Goal: Task Accomplishment & Management: Manage account settings

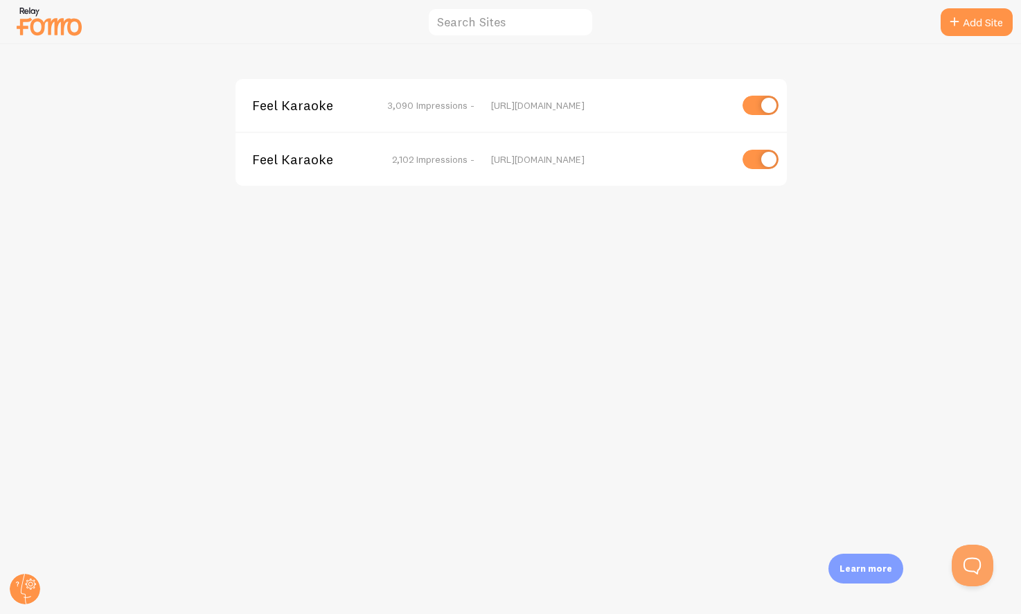
click at [443, 159] on span "2,102 Impressions -" at bounding box center [433, 159] width 82 height 12
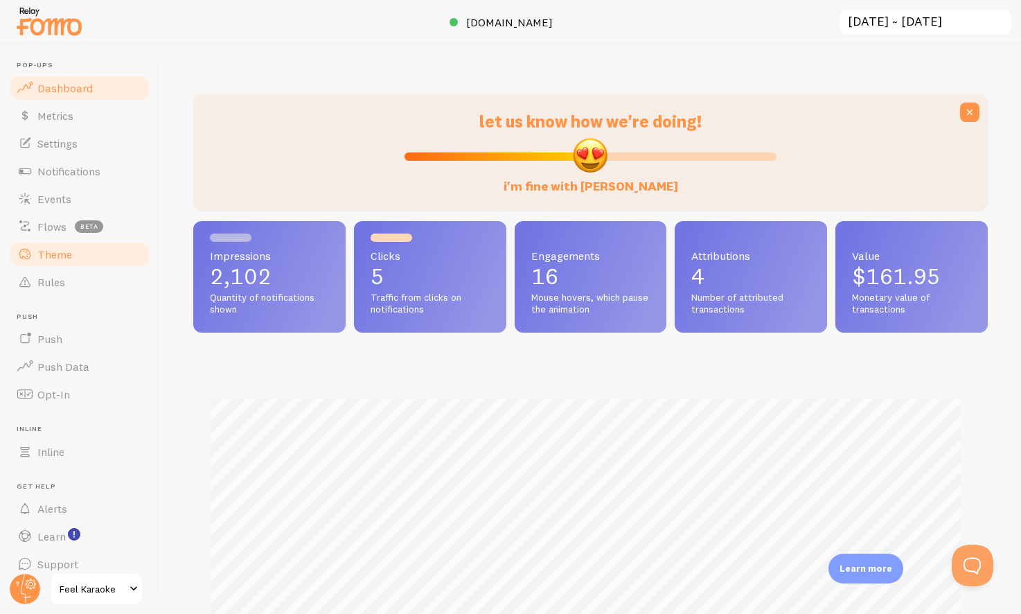
scroll to position [364, 784]
click at [53, 337] on span "Push" at bounding box center [49, 339] width 25 height 14
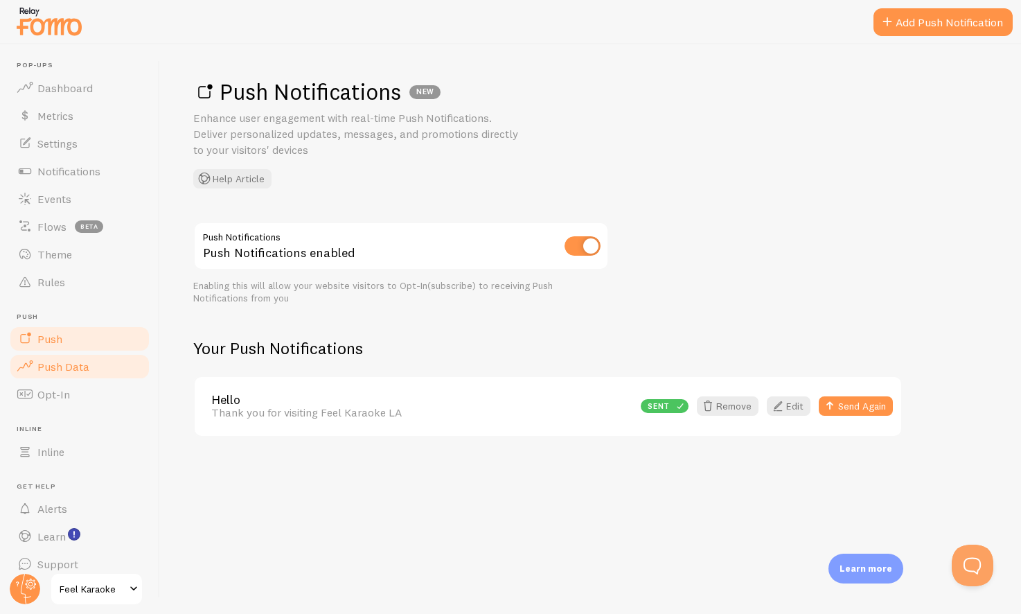
click at [77, 362] on span "Push Data" at bounding box center [63, 366] width 52 height 14
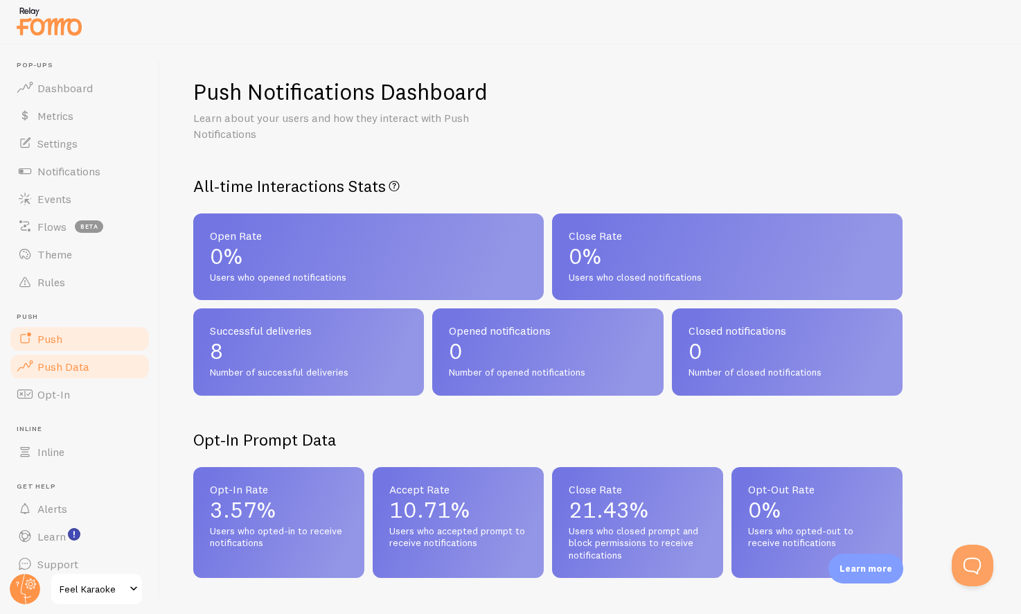
click at [62, 338] on link "Push" at bounding box center [79, 339] width 143 height 28
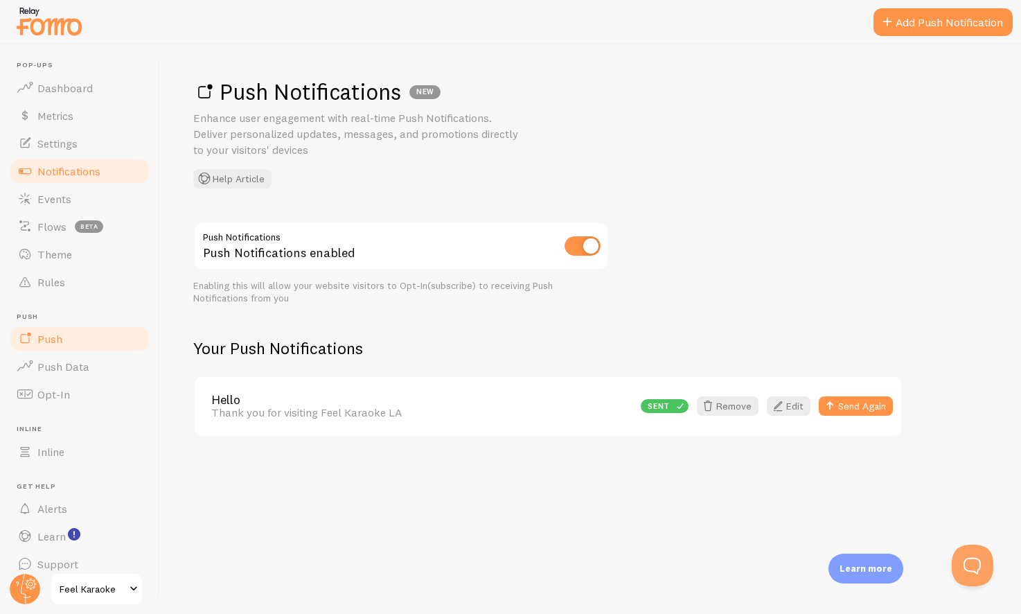
click at [69, 165] on span "Notifications" at bounding box center [68, 171] width 63 height 14
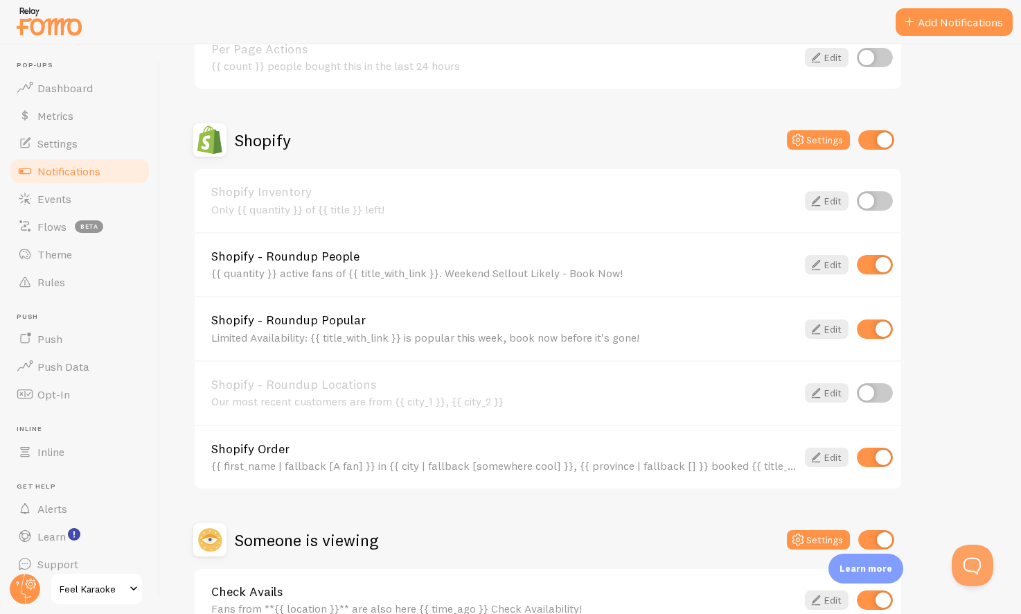
scroll to position [530, 0]
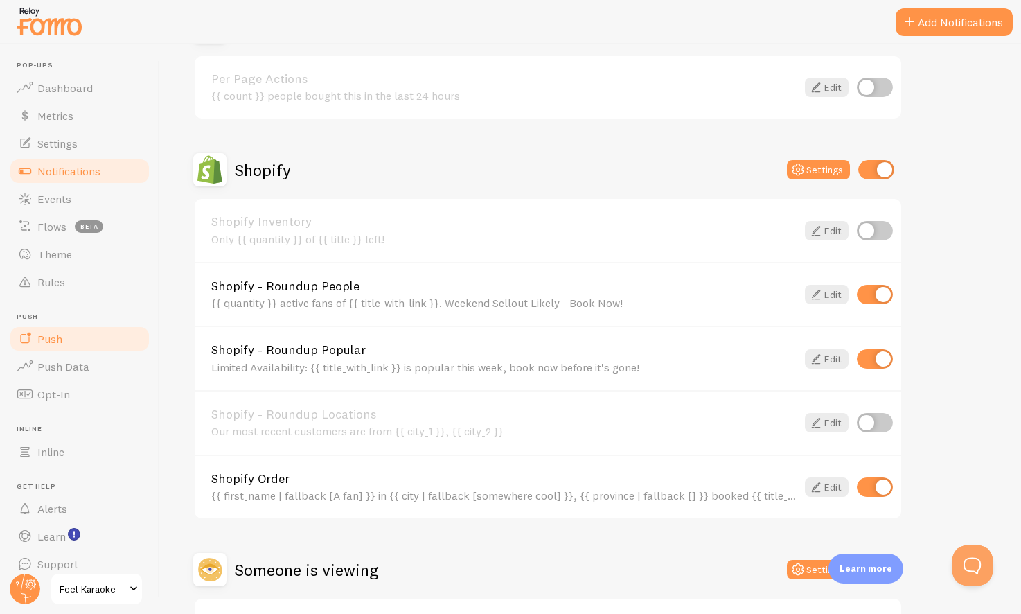
click at [53, 333] on span "Push" at bounding box center [49, 339] width 25 height 14
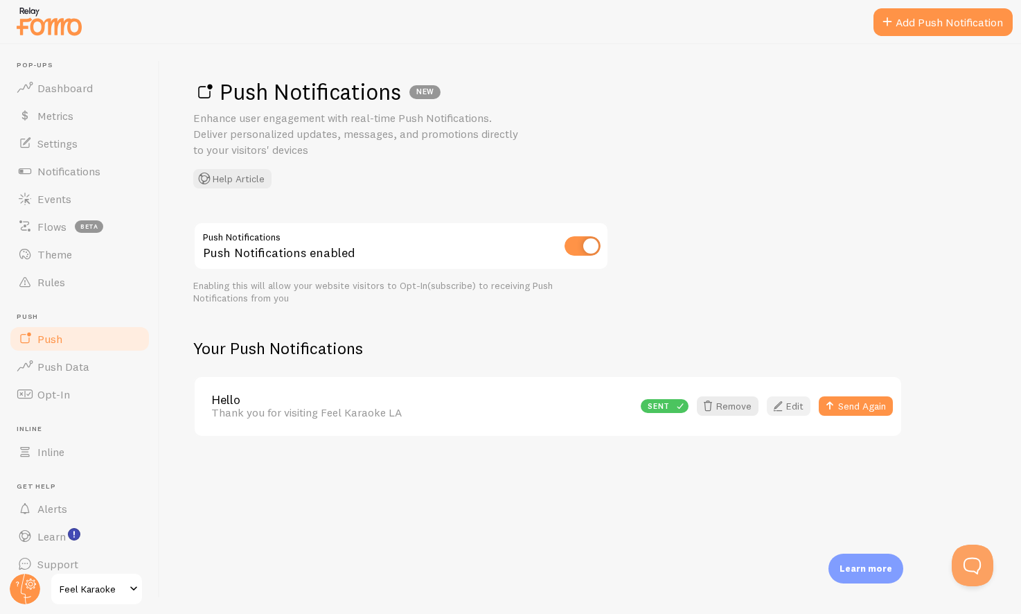
click at [794, 409] on link "Edit" at bounding box center [789, 405] width 44 height 19
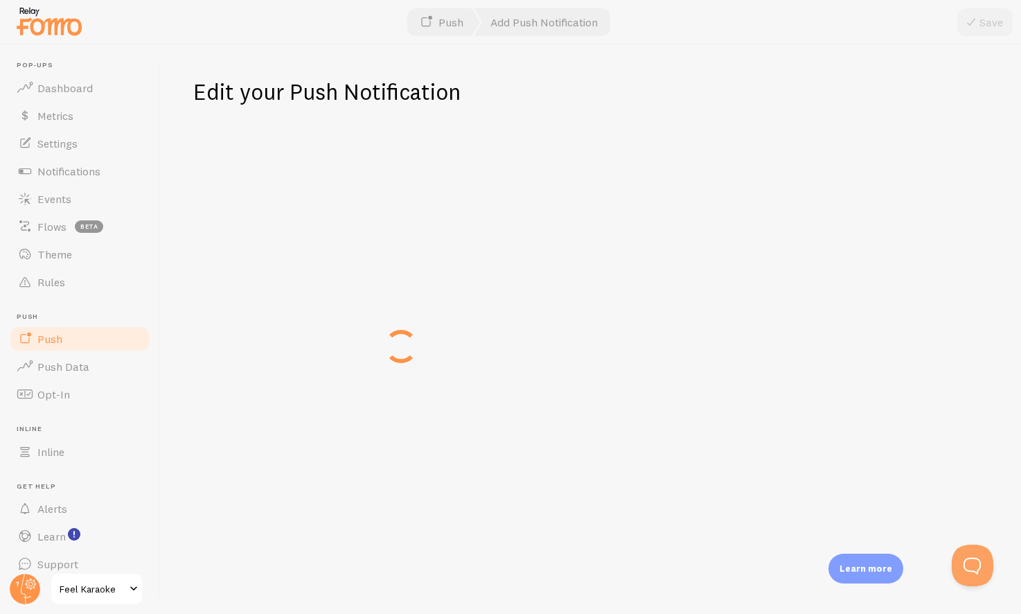
type input "Hello"
type textarea "Thank you for visiting Feel Karaoke LA"
type input "https://book.feelkaraoke.com/products/small-karaoke-room-up-to-7-guests"
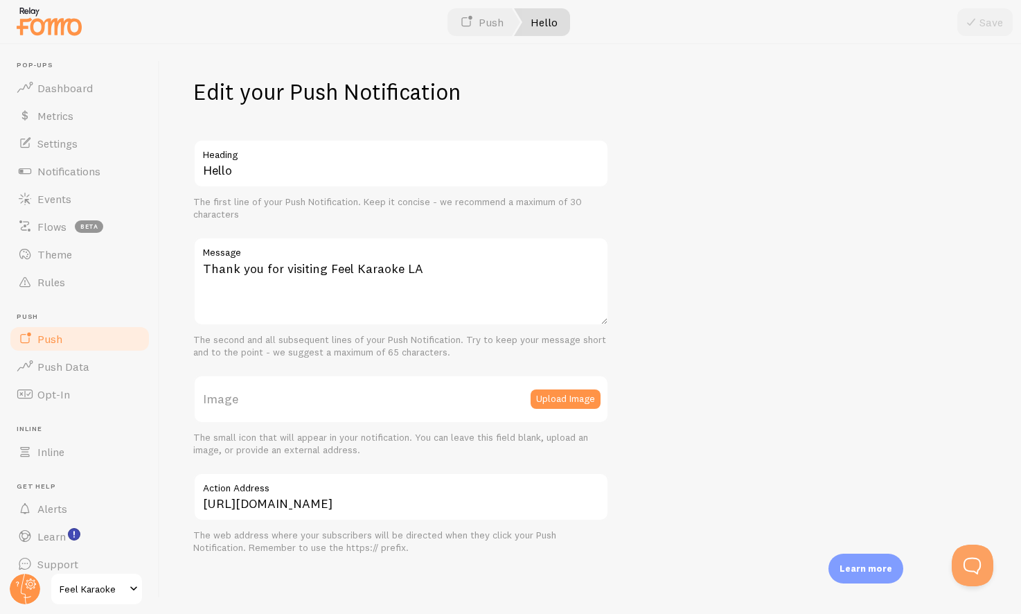
scroll to position [6, 0]
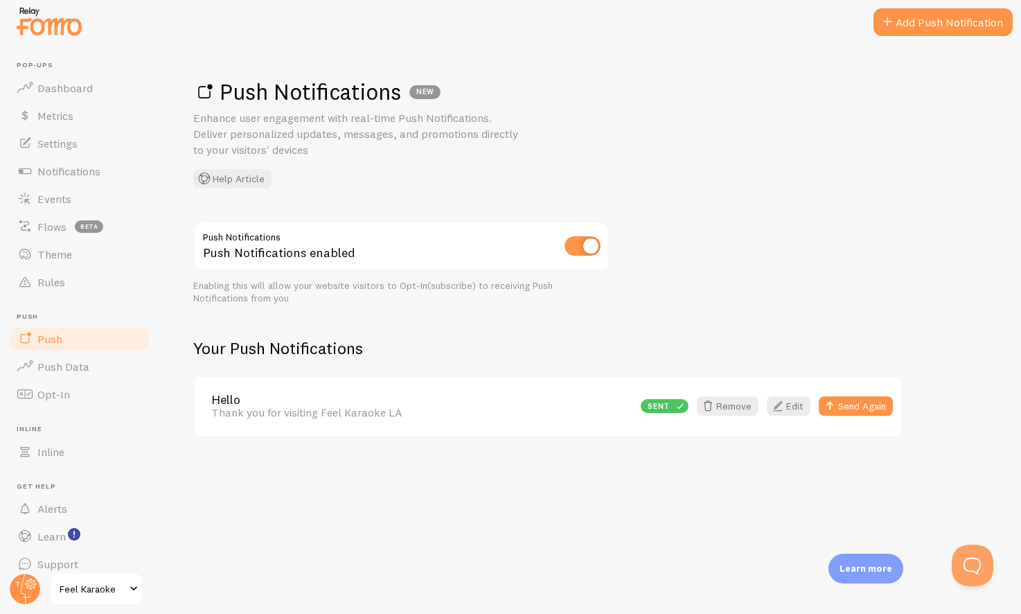
click at [584, 247] on input "checkbox" at bounding box center [582, 245] width 36 height 19
checkbox input "false"
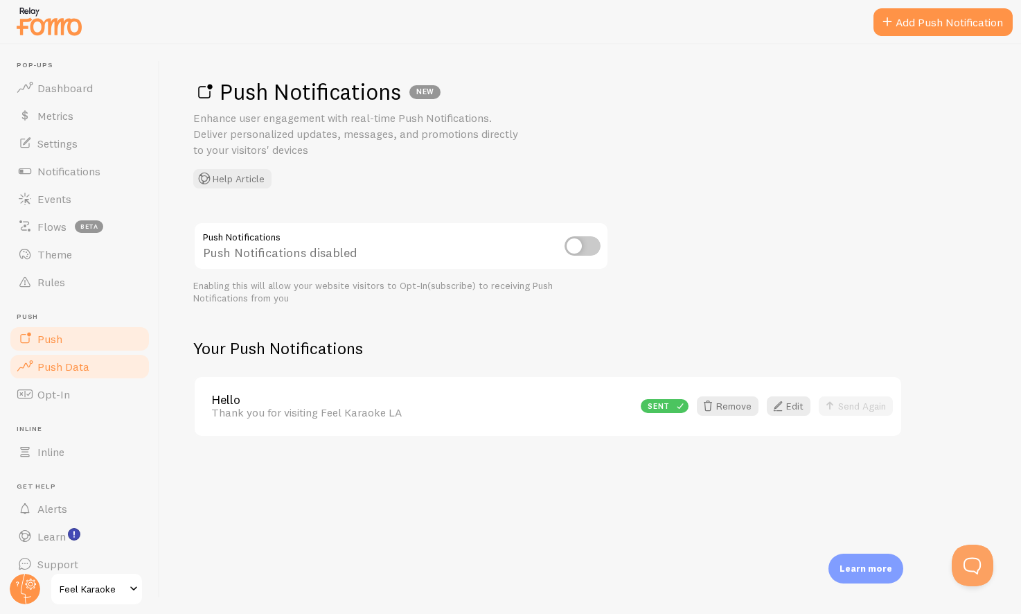
click at [63, 366] on span "Push Data" at bounding box center [63, 366] width 52 height 14
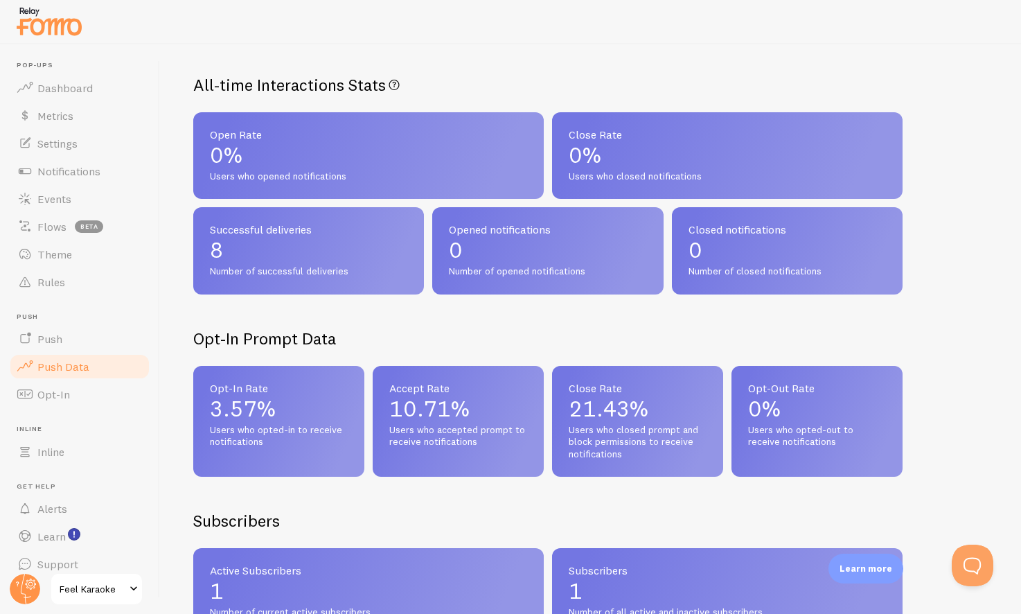
scroll to position [94, 0]
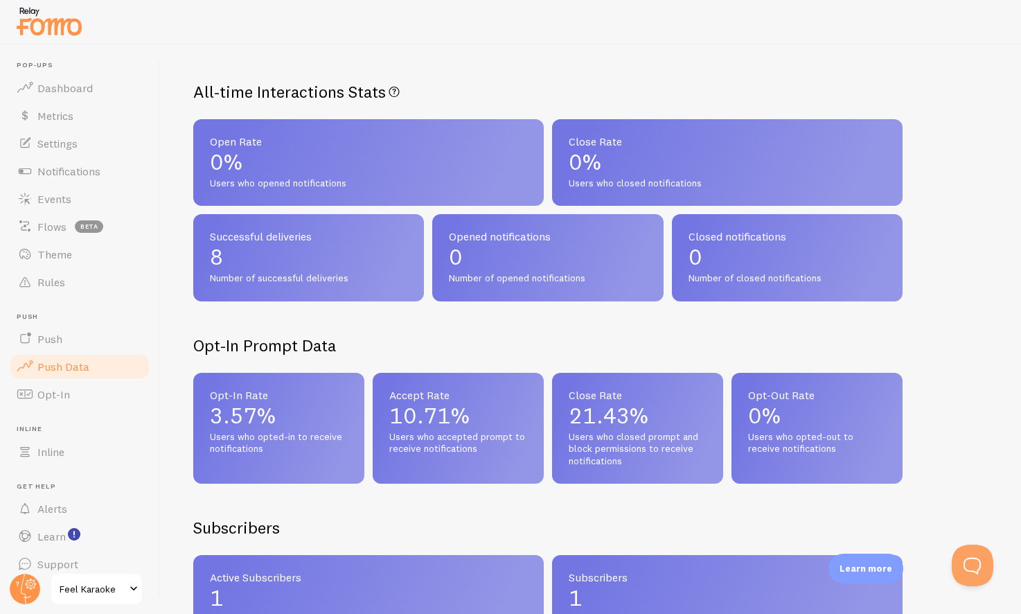
click at [585, 339] on h2 "Opt-In Prompt Data" at bounding box center [547, 345] width 709 height 21
click at [44, 397] on span "Opt-In" at bounding box center [53, 394] width 33 height 14
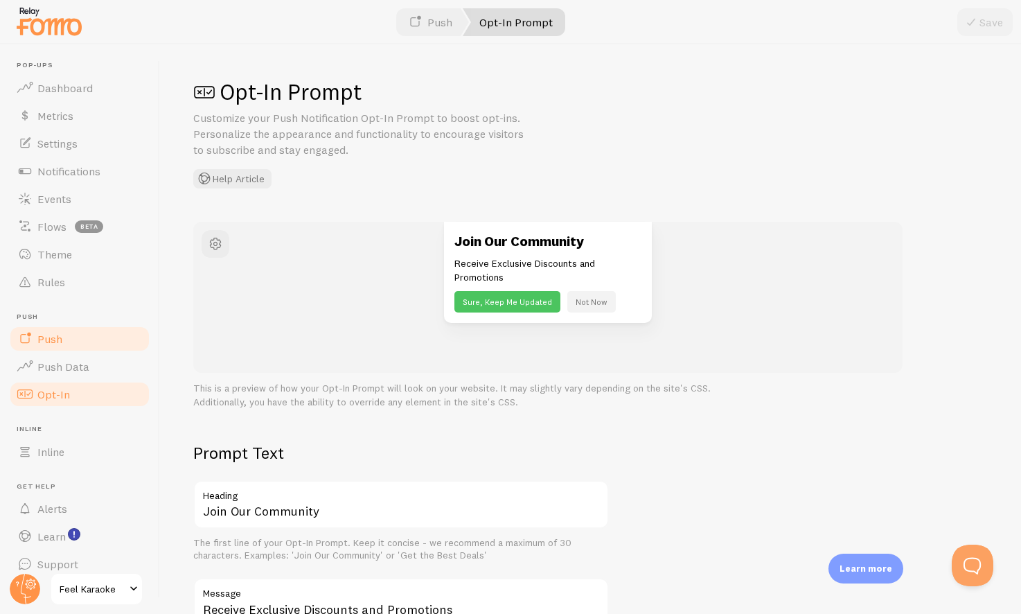
click at [55, 342] on span "Push" at bounding box center [49, 339] width 25 height 14
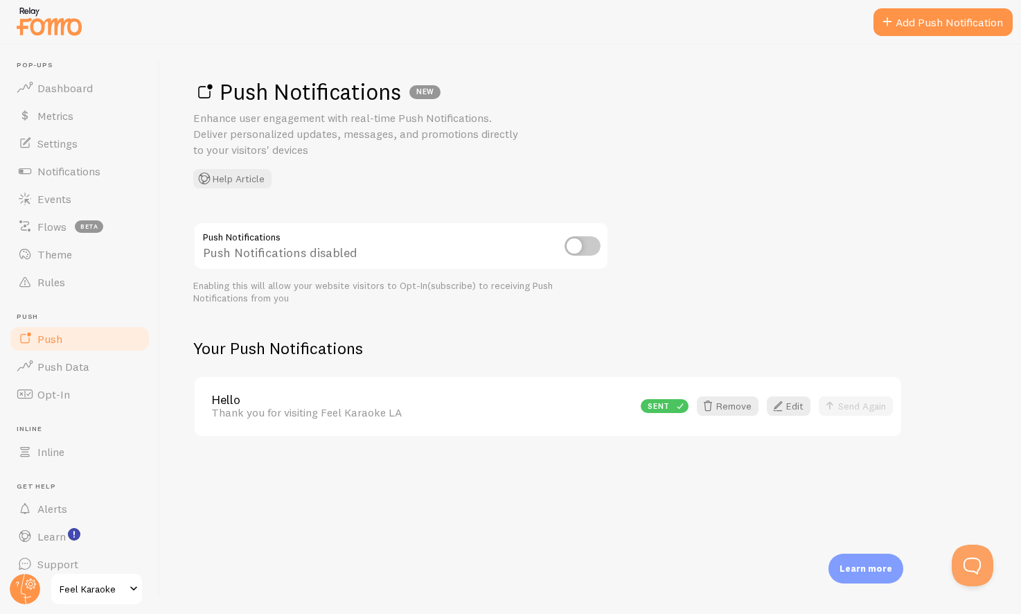
click at [844, 215] on div "Push Notifications NEW Enhance user engagement with real-time Push Notification…" at bounding box center [590, 328] width 861 height 569
click at [86, 170] on span "Notifications" at bounding box center [68, 171] width 63 height 14
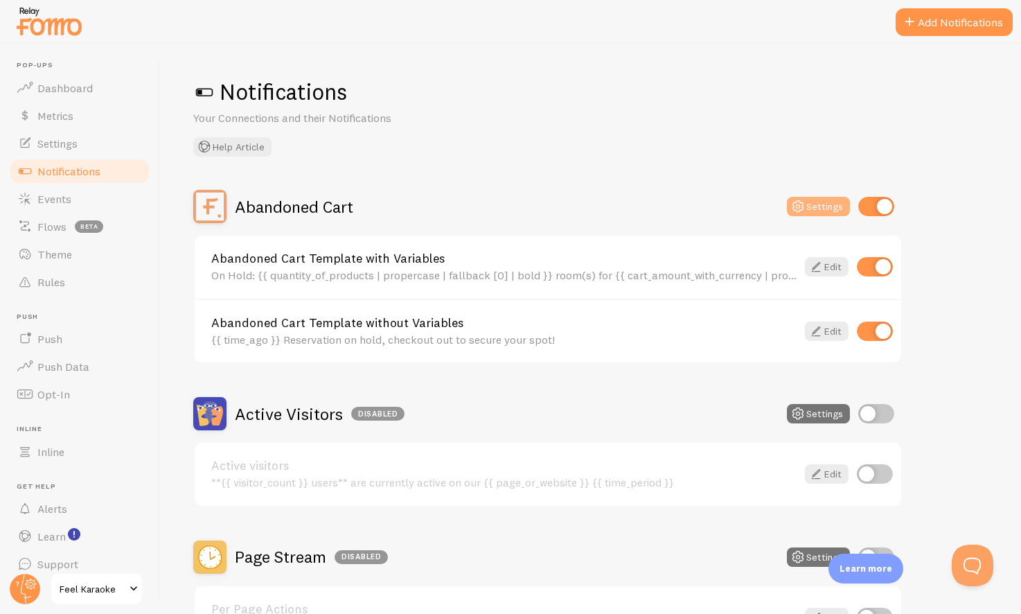
click at [821, 203] on button "Settings" at bounding box center [818, 206] width 63 height 19
click at [55, 256] on span "Theme" at bounding box center [54, 254] width 35 height 14
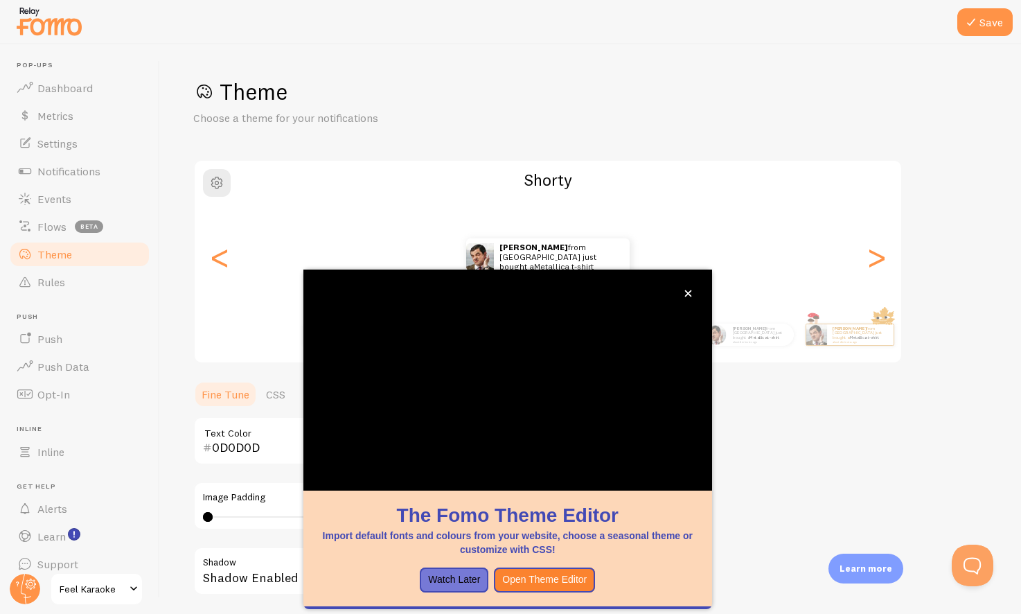
scroll to position [65, 0]
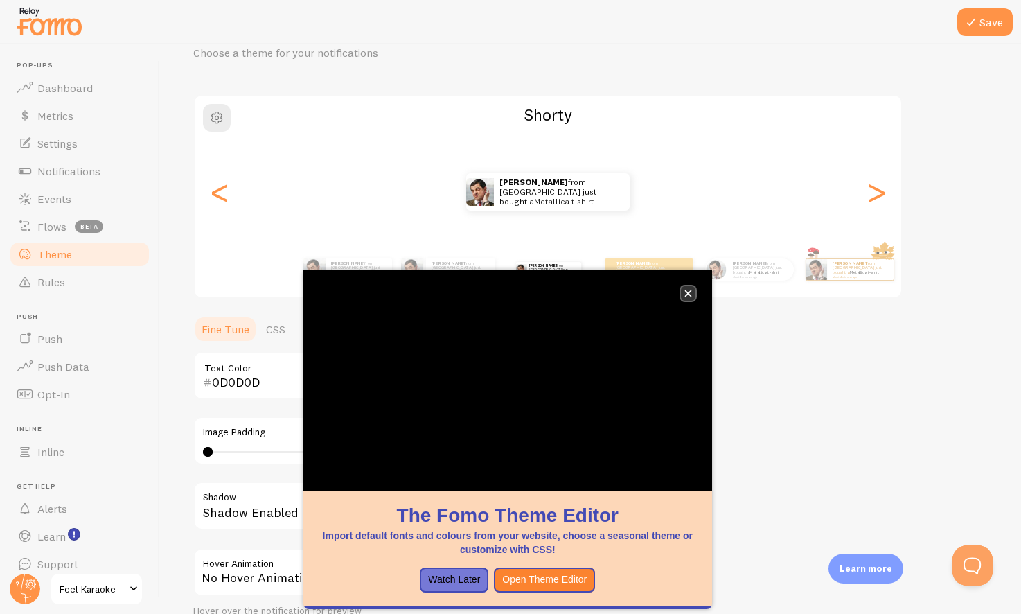
click at [688, 296] on icon "close," at bounding box center [688, 293] width 8 height 8
click at [51, 177] on link "Notifications" at bounding box center [79, 171] width 143 height 28
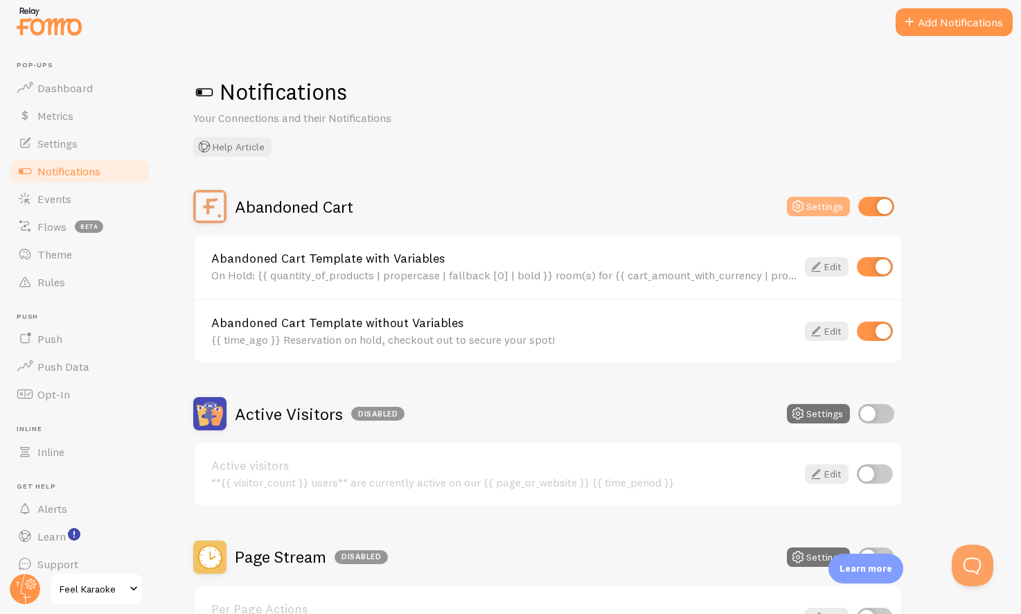
click at [817, 207] on button "Settings" at bounding box center [818, 206] width 63 height 19
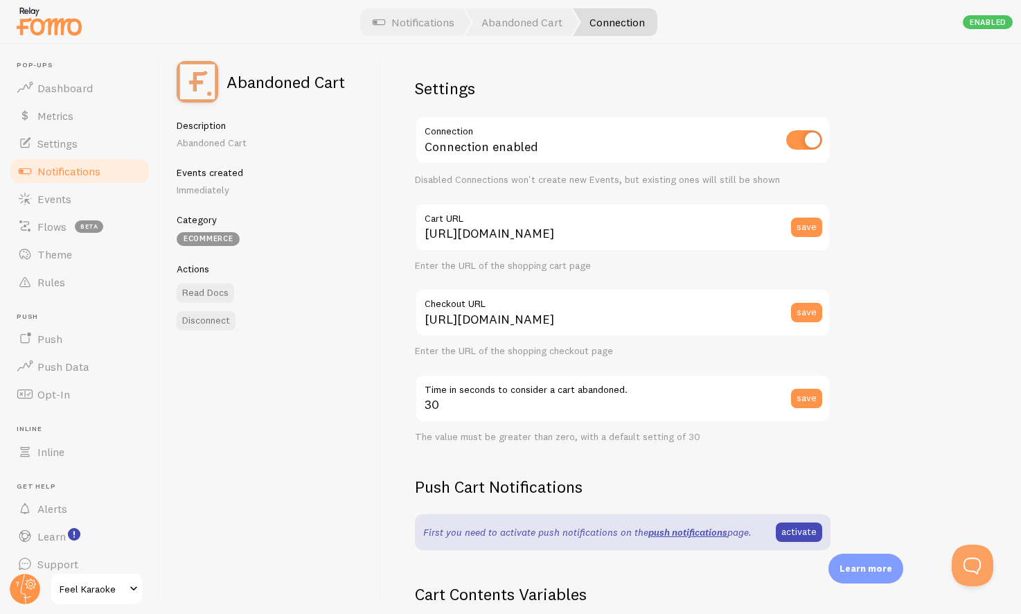
scroll to position [278, 0]
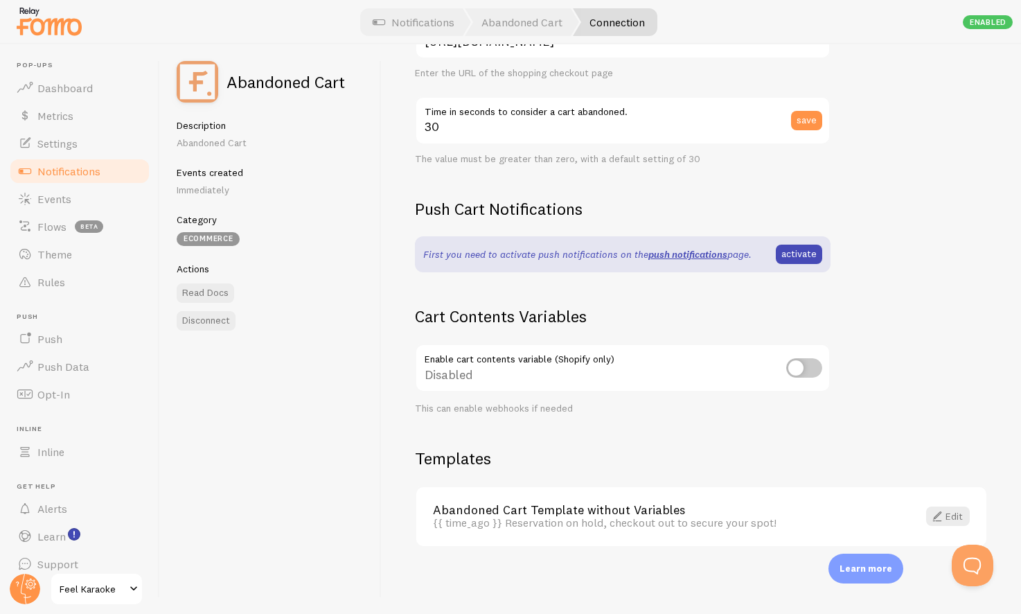
click at [55, 167] on span "Notifications" at bounding box center [68, 171] width 63 height 14
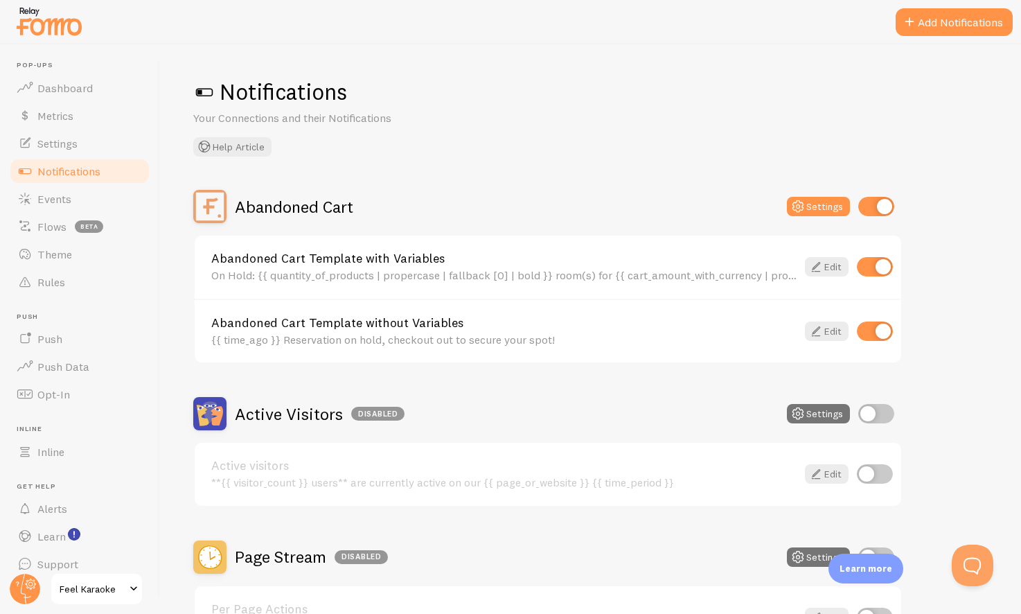
scroll to position [129, 0]
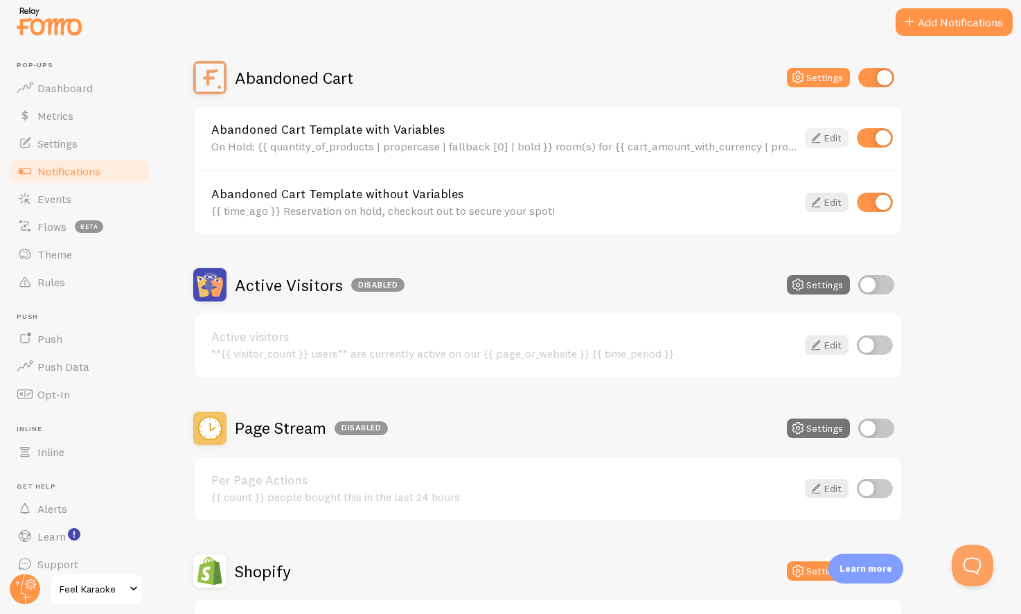
click at [831, 140] on link "Edit" at bounding box center [827, 137] width 44 height 19
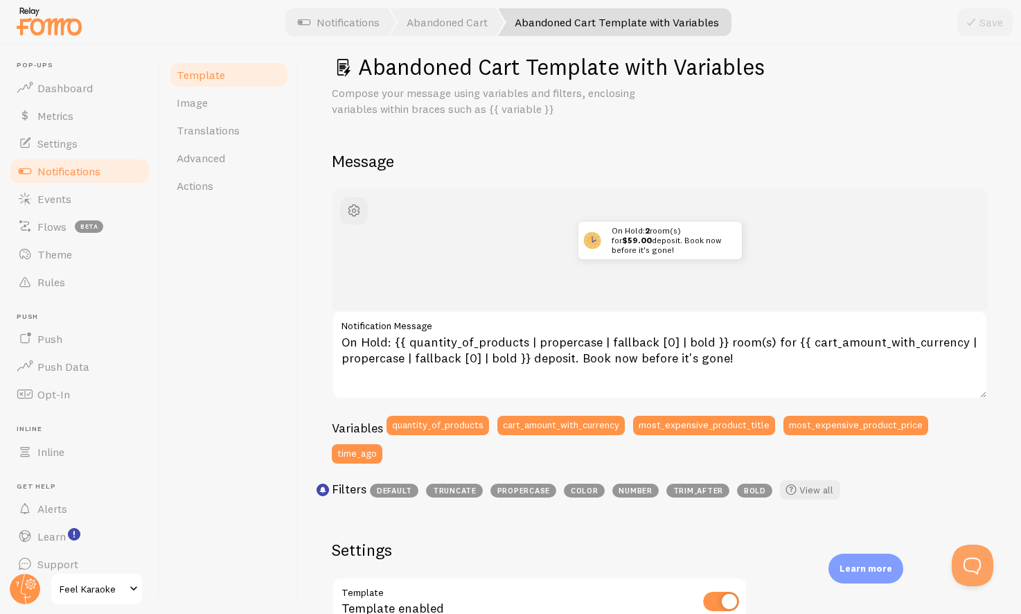
scroll to position [33, 0]
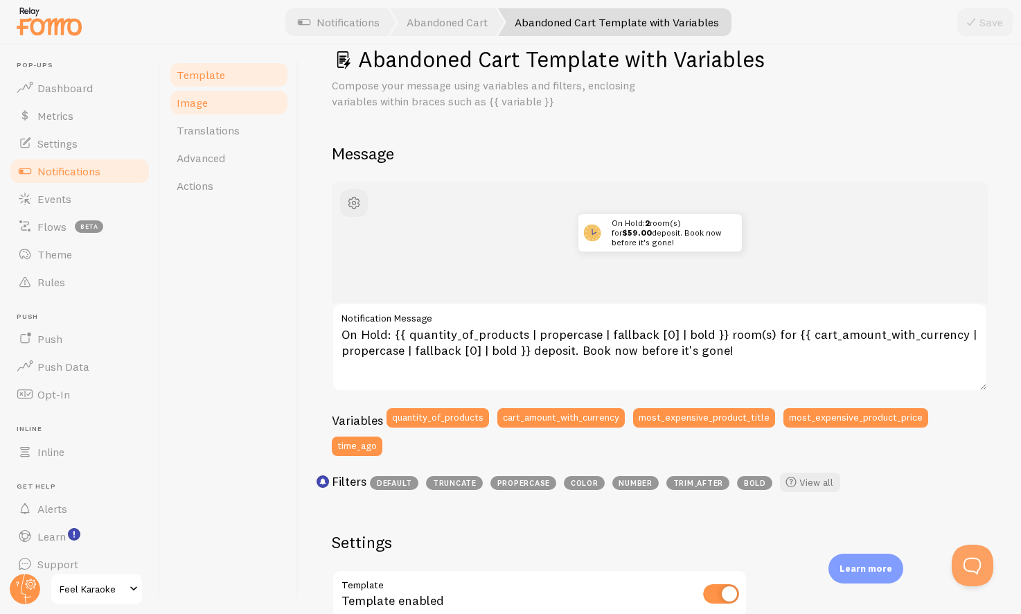
click at [195, 103] on span "Image" at bounding box center [192, 103] width 31 height 14
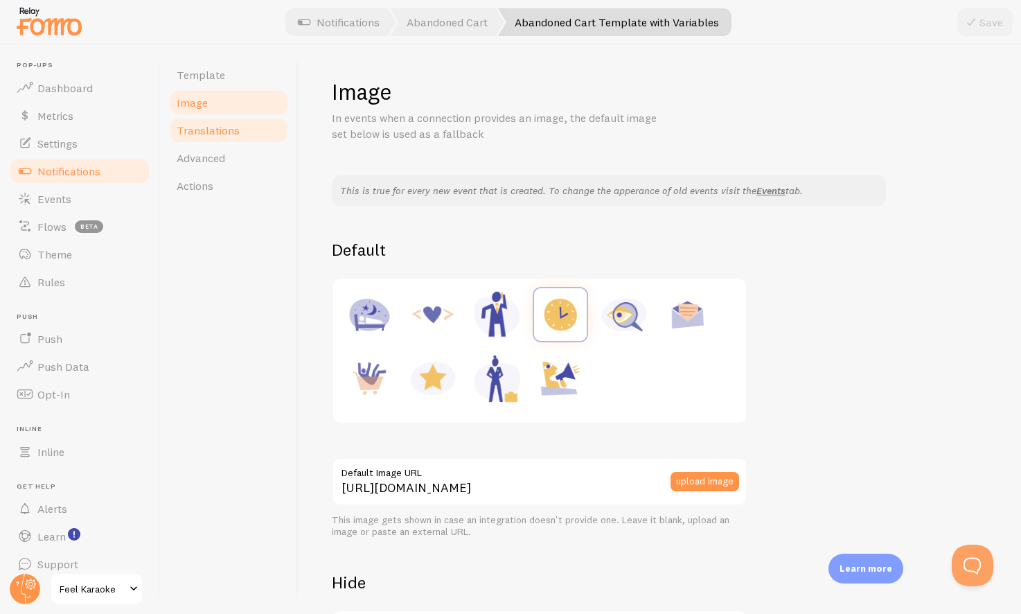
click at [192, 136] on span "Translations" at bounding box center [208, 130] width 63 height 14
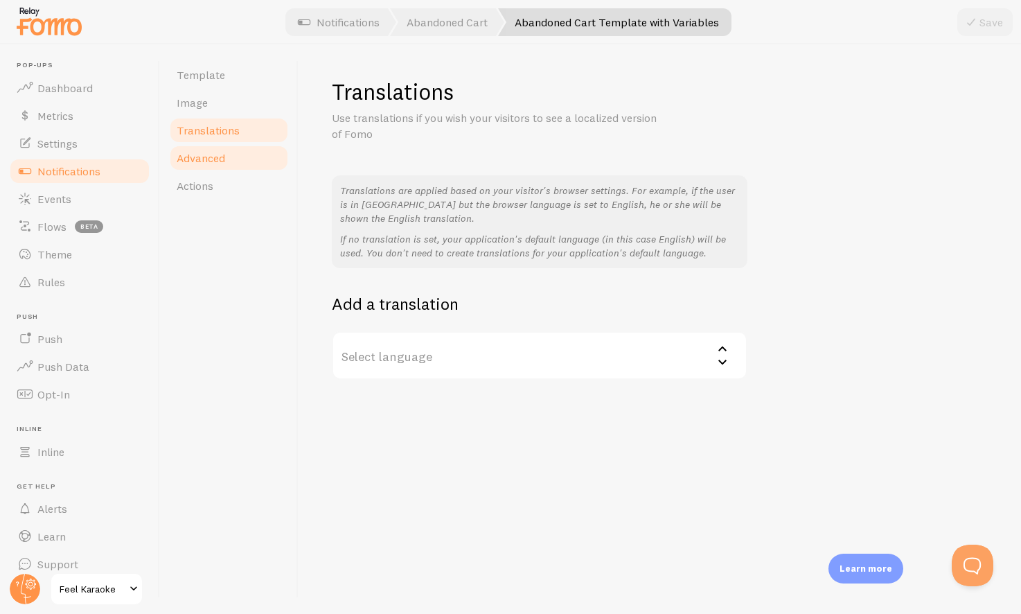
click at [197, 163] on span "Advanced" at bounding box center [201, 158] width 48 height 14
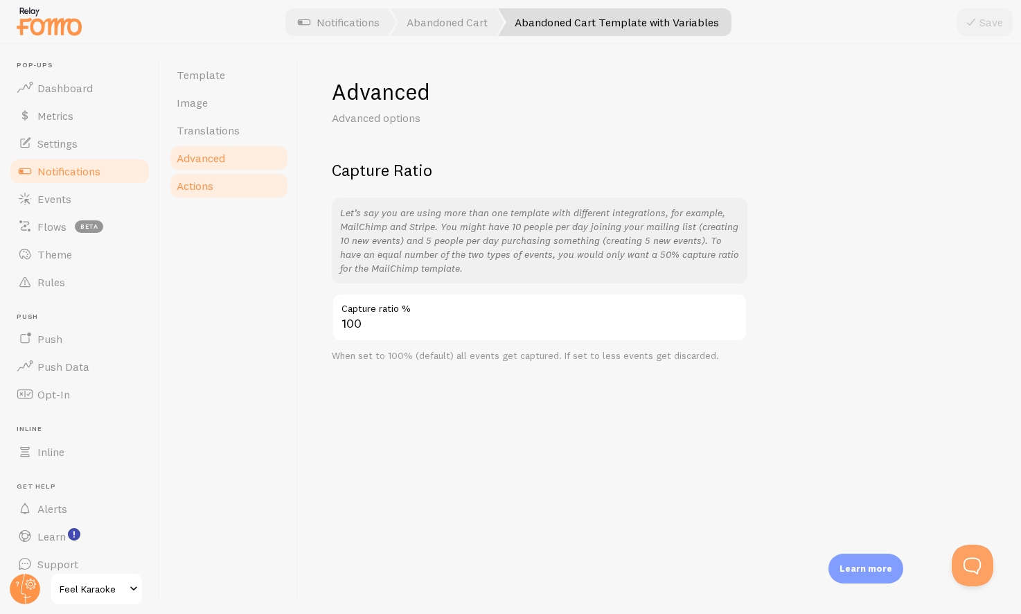
click at [193, 186] on span "Actions" at bounding box center [195, 186] width 37 height 14
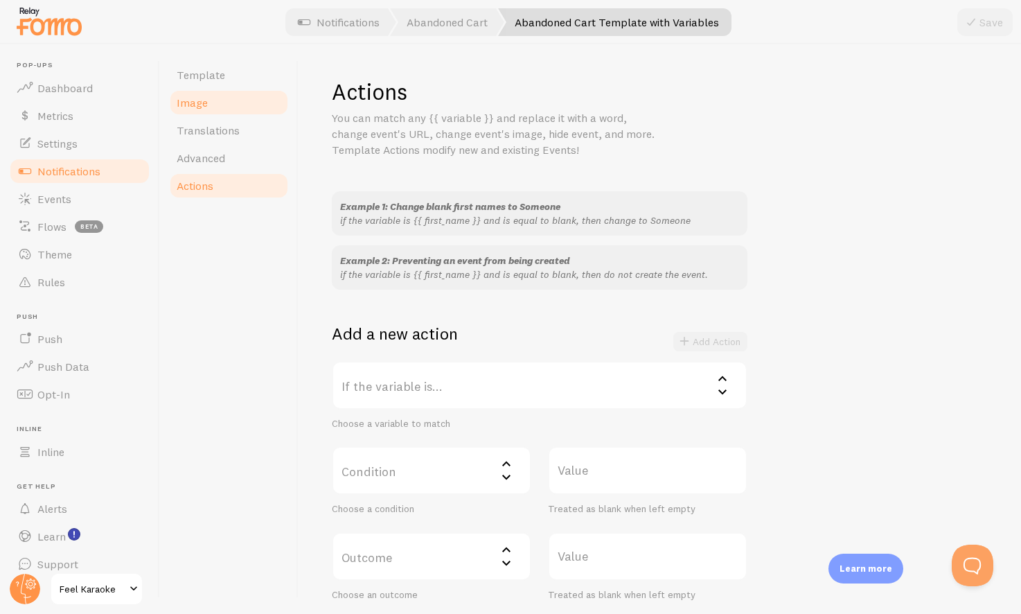
click at [188, 98] on span "Image" at bounding box center [192, 103] width 31 height 14
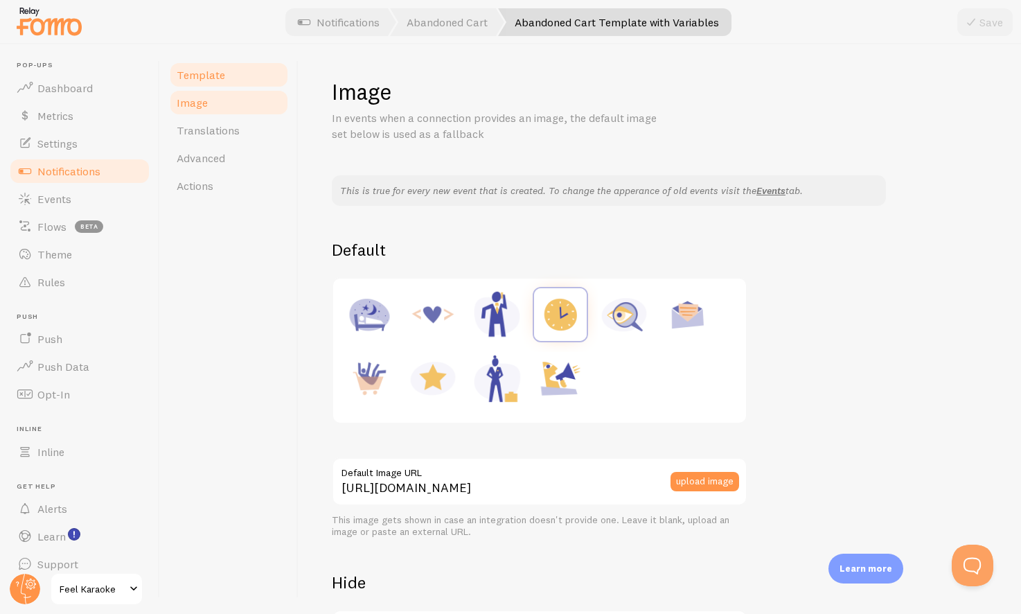
click at [193, 81] on span "Template" at bounding box center [201, 75] width 48 height 14
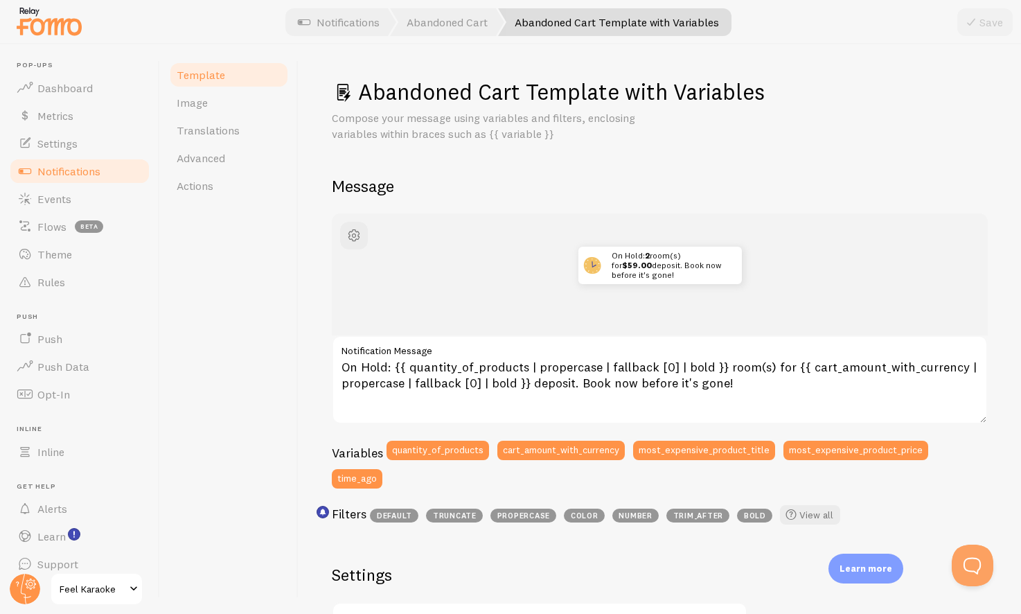
click at [60, 173] on span "Notifications" at bounding box center [68, 171] width 63 height 14
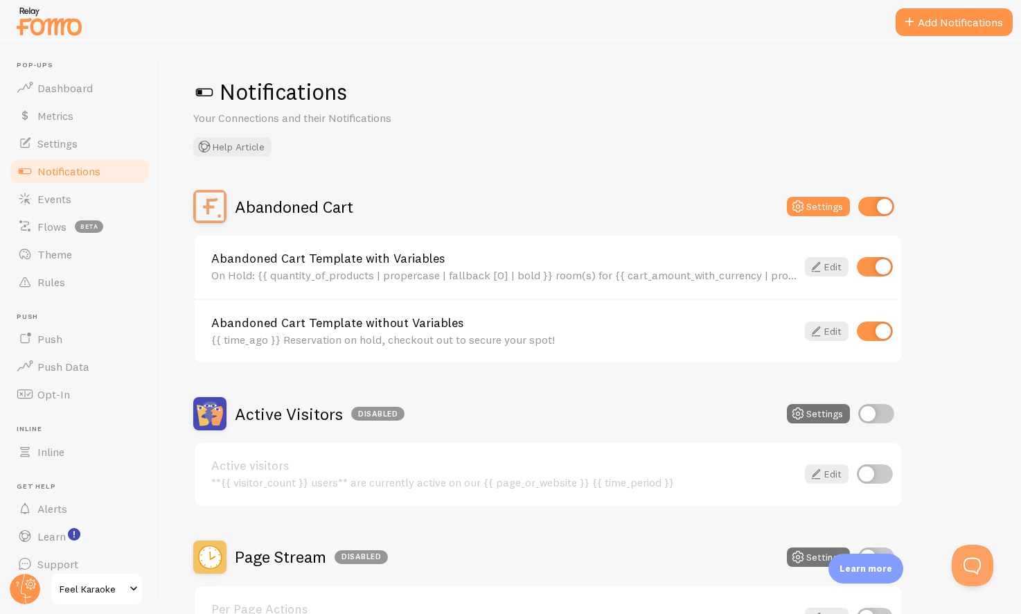
scroll to position [67, 0]
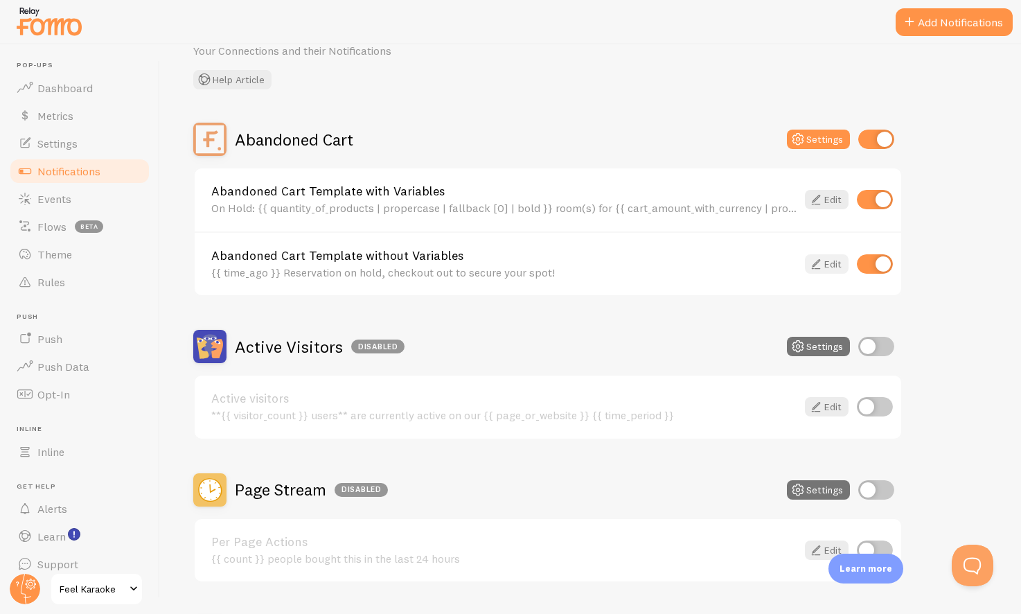
click at [826, 262] on link "Edit" at bounding box center [827, 263] width 44 height 19
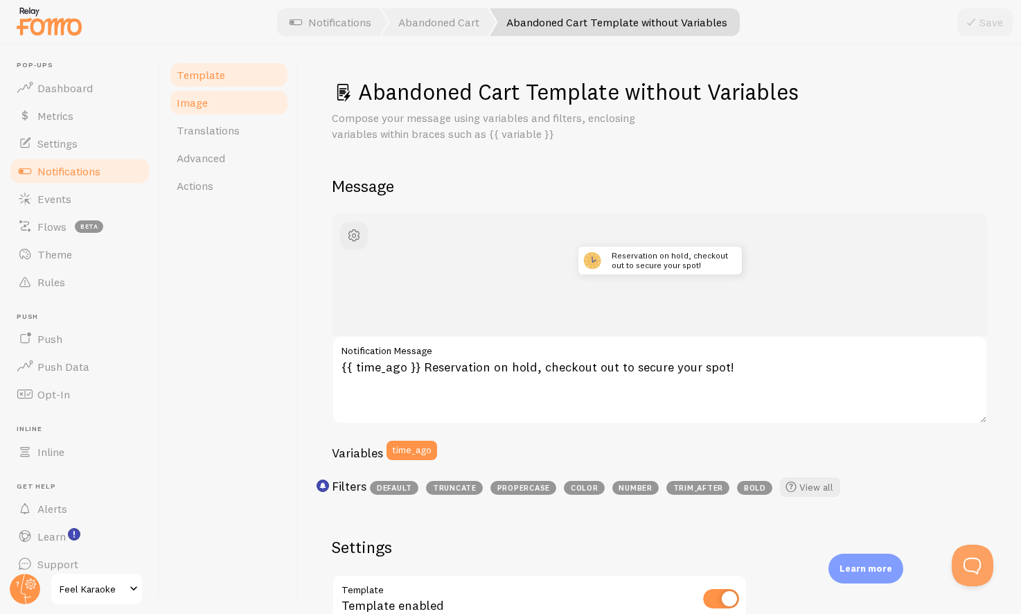
click at [193, 105] on span "Image" at bounding box center [192, 103] width 31 height 14
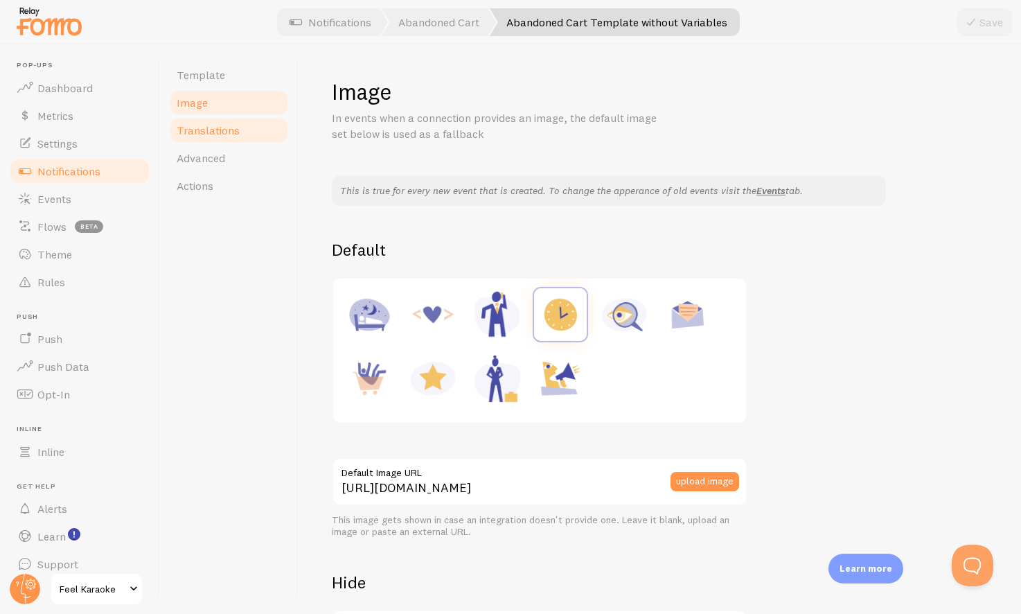
click at [194, 125] on span "Translations" at bounding box center [208, 130] width 63 height 14
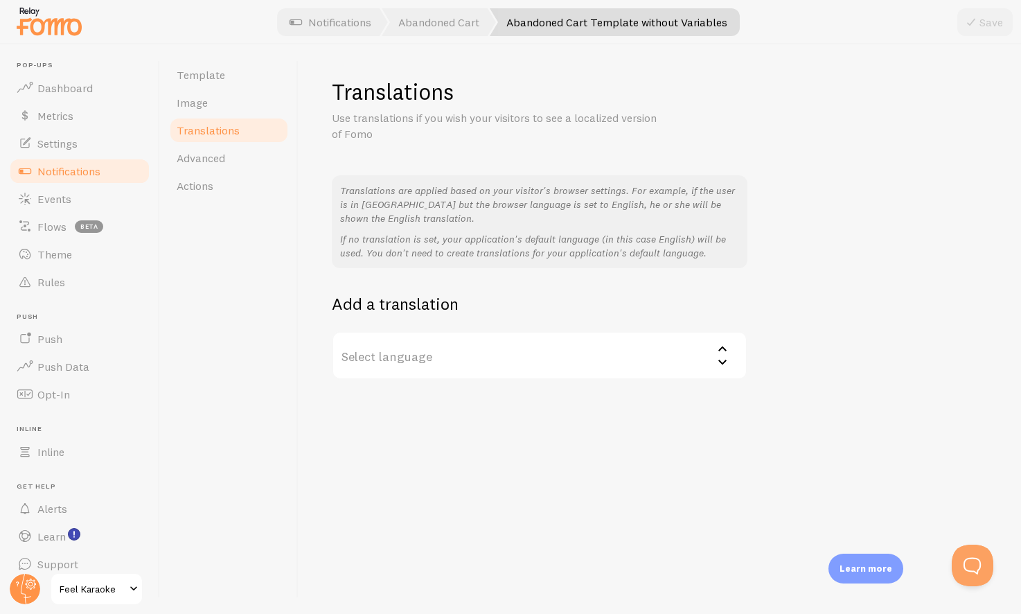
click at [62, 170] on span "Notifications" at bounding box center [68, 171] width 63 height 14
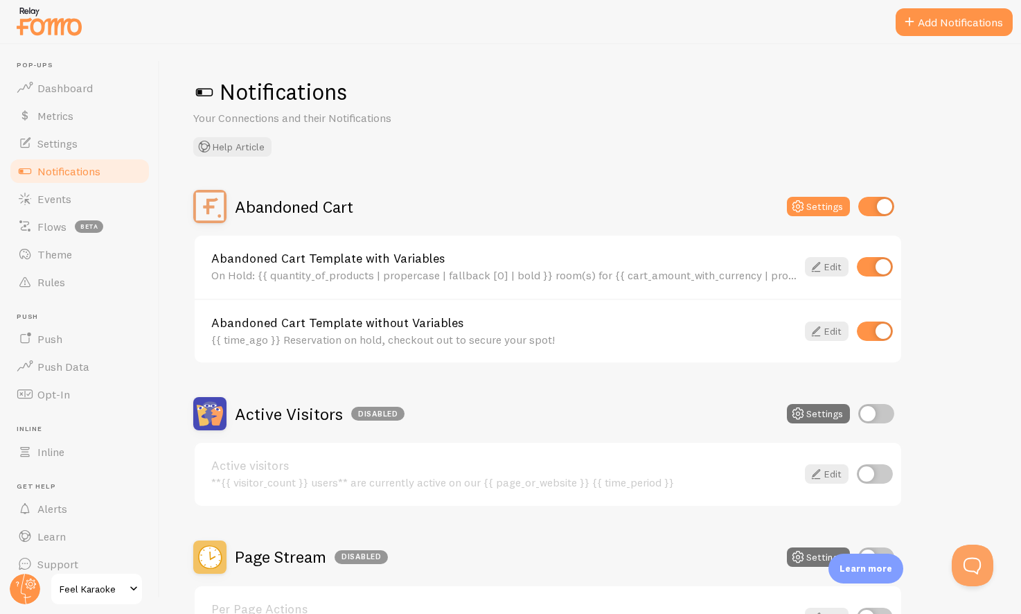
scroll to position [241, 0]
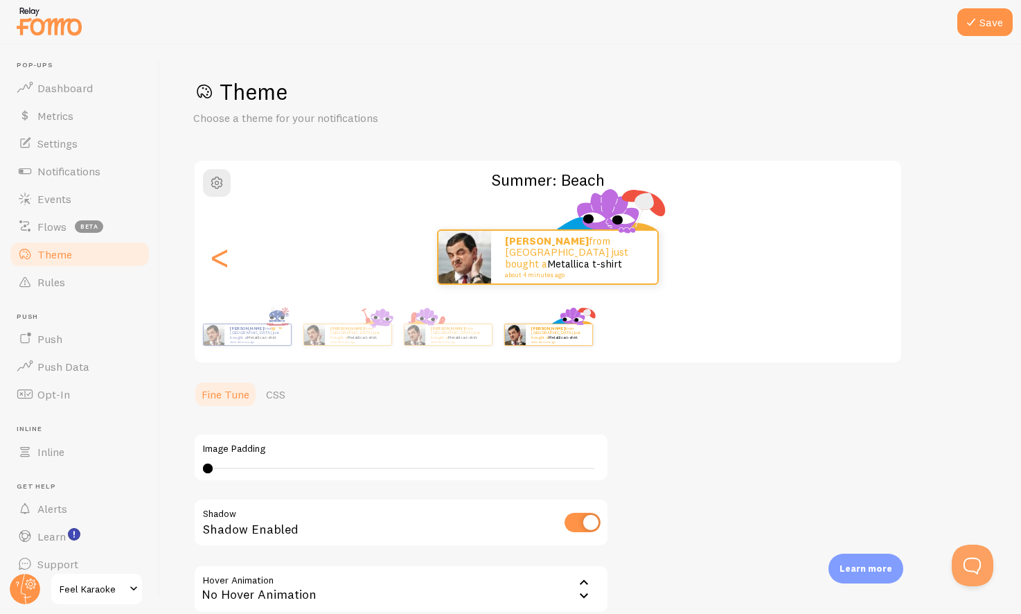
scroll to position [139, 0]
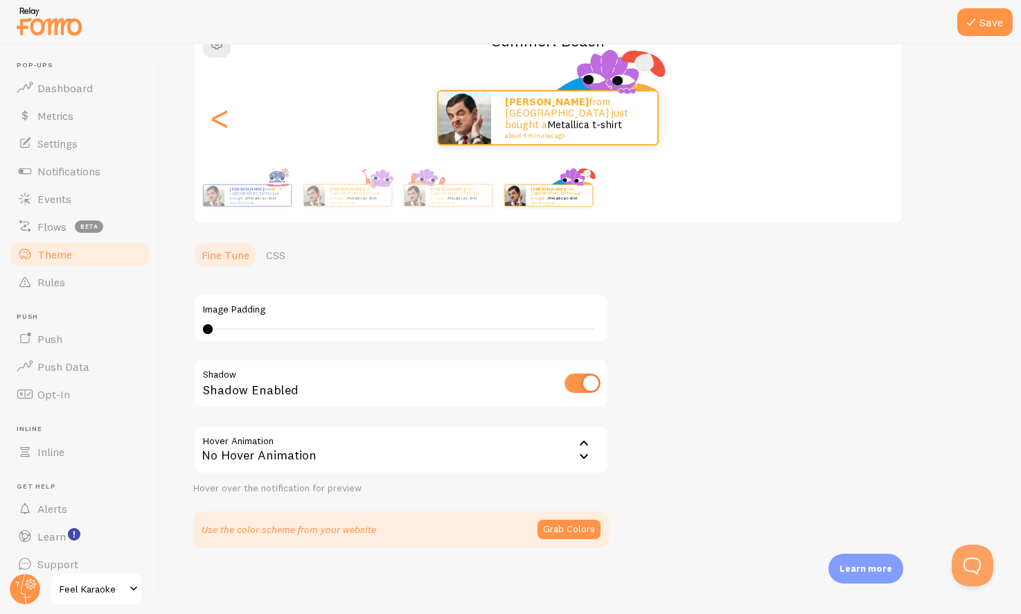
click at [956, 324] on div "Theme Choose a theme for your notifications Summer: Beach [PERSON_NAME] from [G…" at bounding box center [590, 242] width 794 height 609
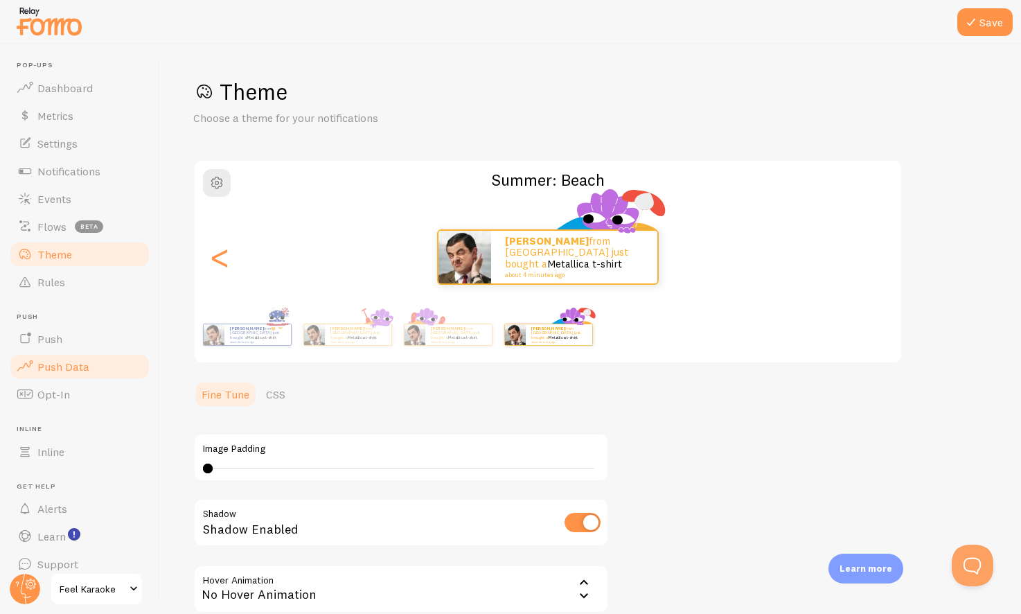
scroll to position [14, 0]
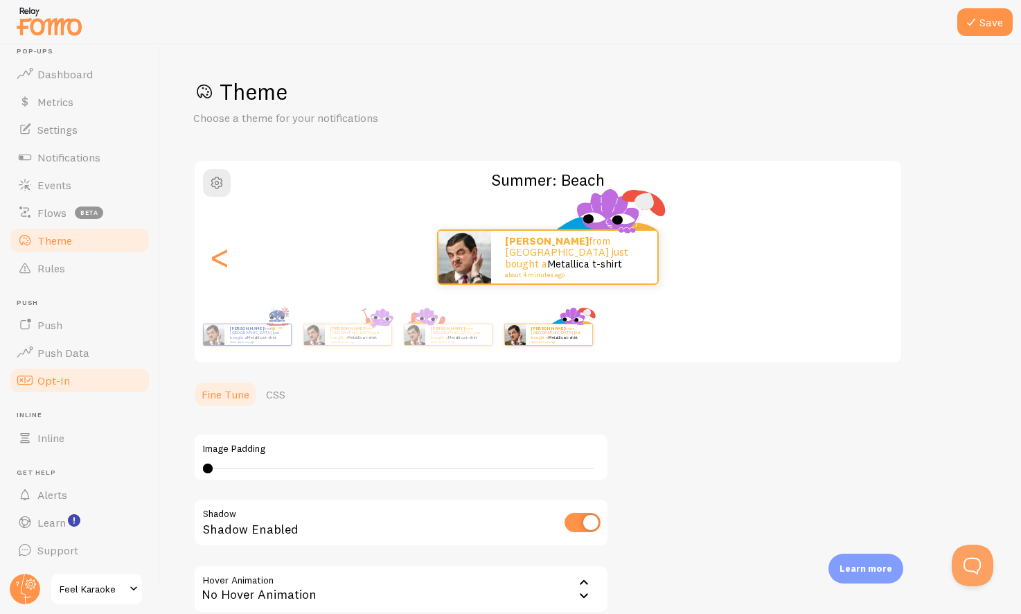
click at [53, 377] on span "Opt-In" at bounding box center [53, 380] width 33 height 14
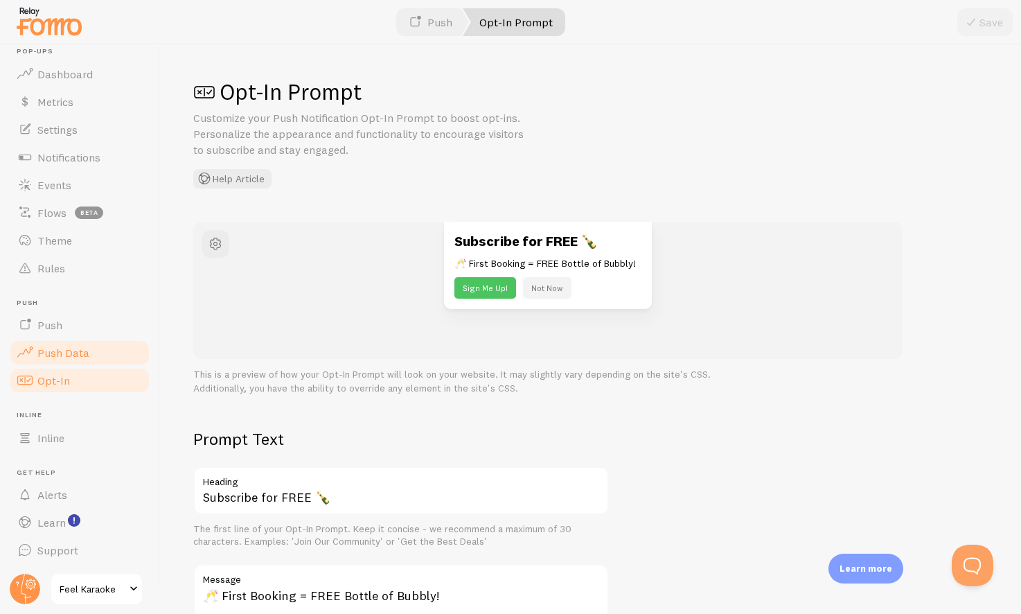
click at [53, 364] on link "Push Data" at bounding box center [79, 353] width 143 height 28
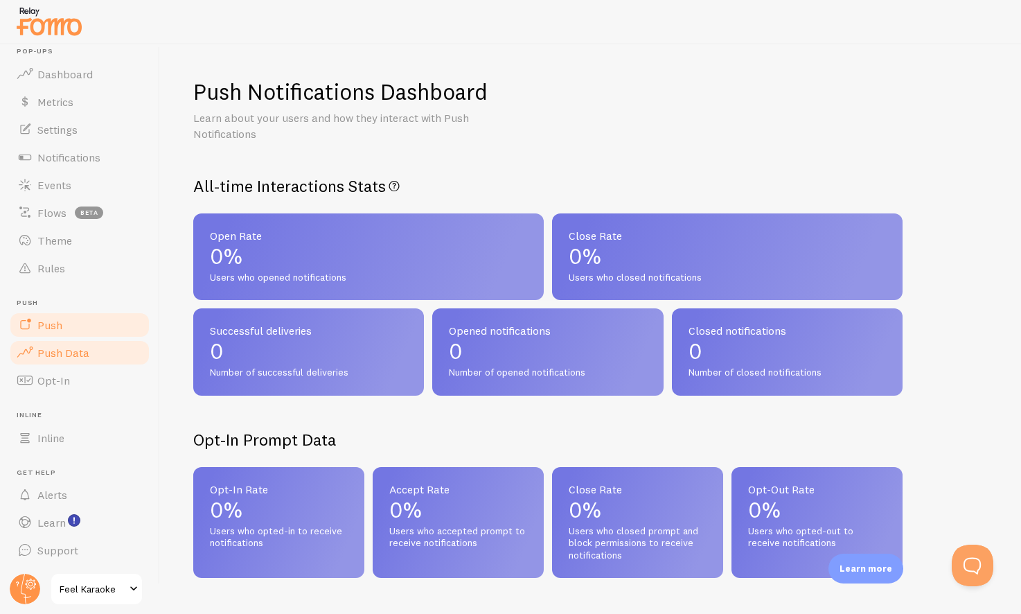
click at [50, 321] on span "Push" at bounding box center [49, 325] width 25 height 14
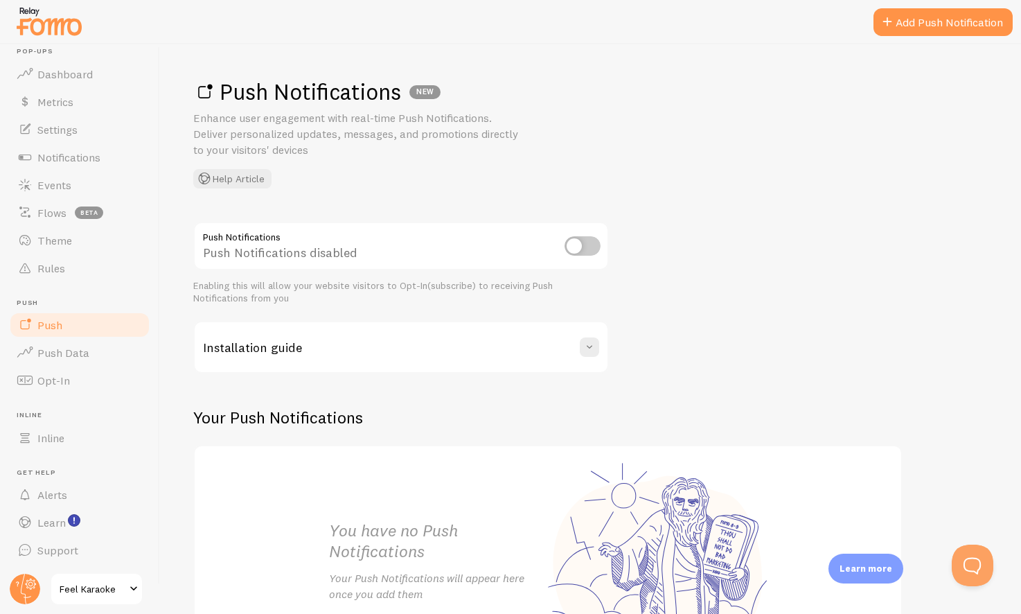
click at [765, 121] on div "Push Notifications NEW Enhance user engagement with real-time Push Notification…" at bounding box center [590, 133] width 794 height 111
click at [84, 581] on span "Feel Karaoke" at bounding box center [93, 588] width 66 height 17
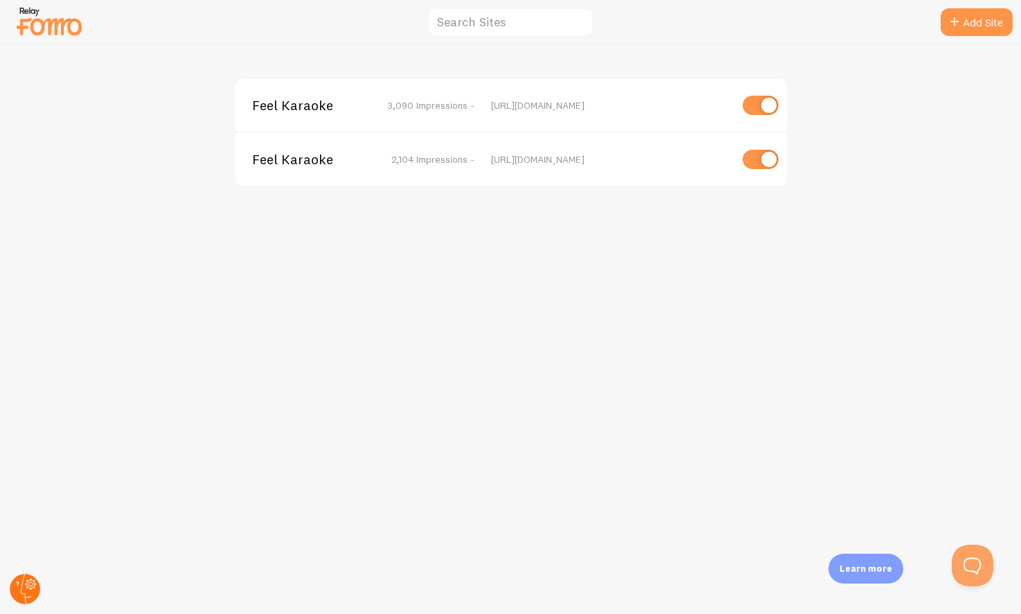
click at [34, 591] on circle at bounding box center [25, 588] width 30 height 30
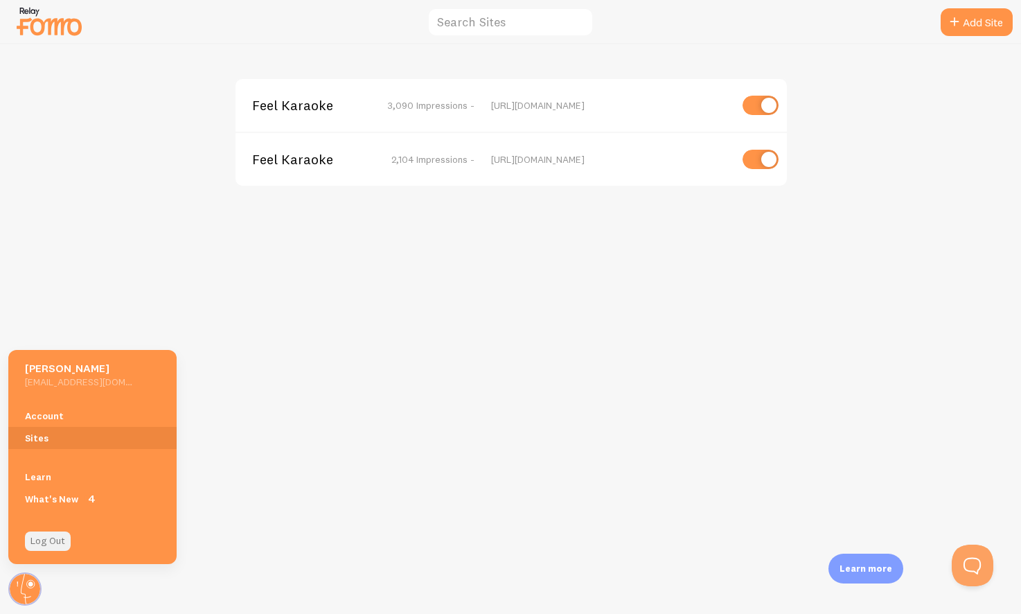
click at [46, 538] on link "Log Out" at bounding box center [48, 540] width 46 height 19
